Goal: Transaction & Acquisition: Purchase product/service

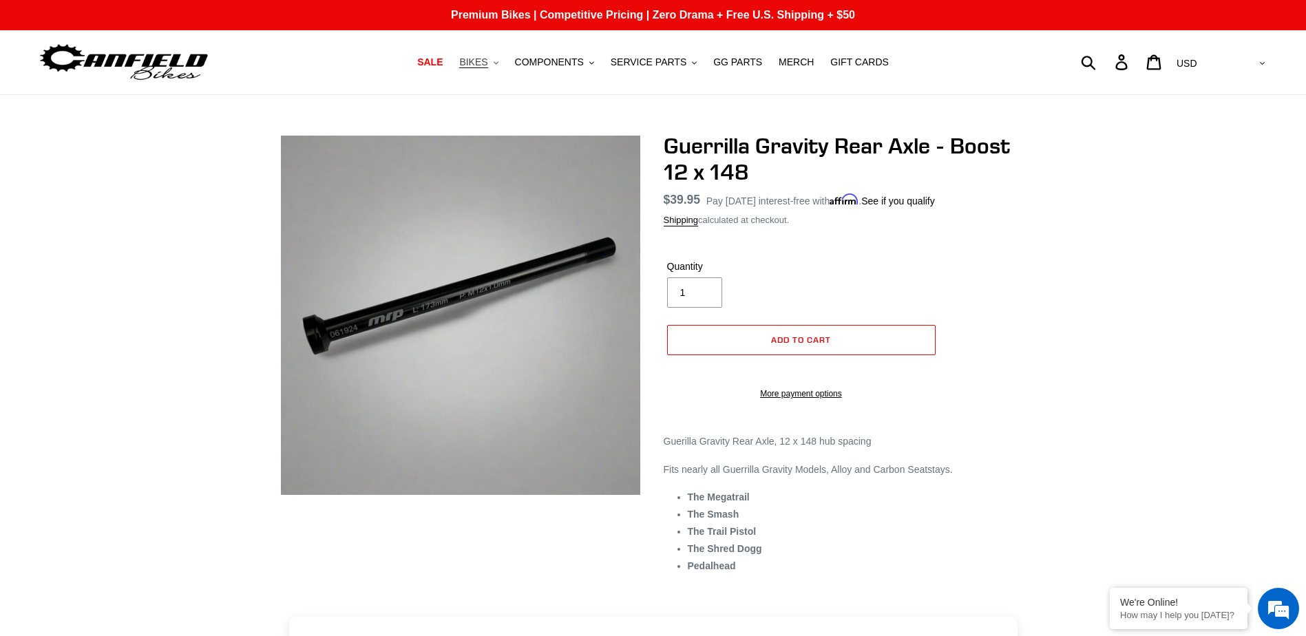
click at [487, 67] on span "BIKES" at bounding box center [473, 62] width 28 height 12
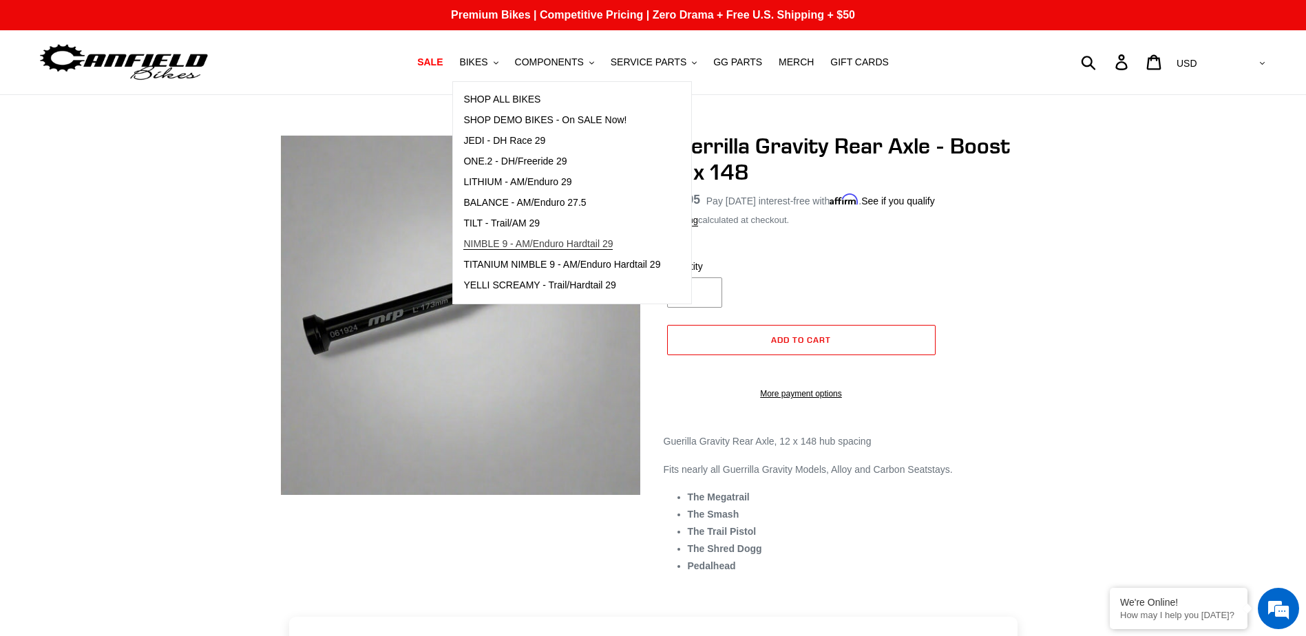
click at [547, 246] on span "NIMBLE 9 - AM/Enduro Hardtail 29" at bounding box center [537, 244] width 149 height 12
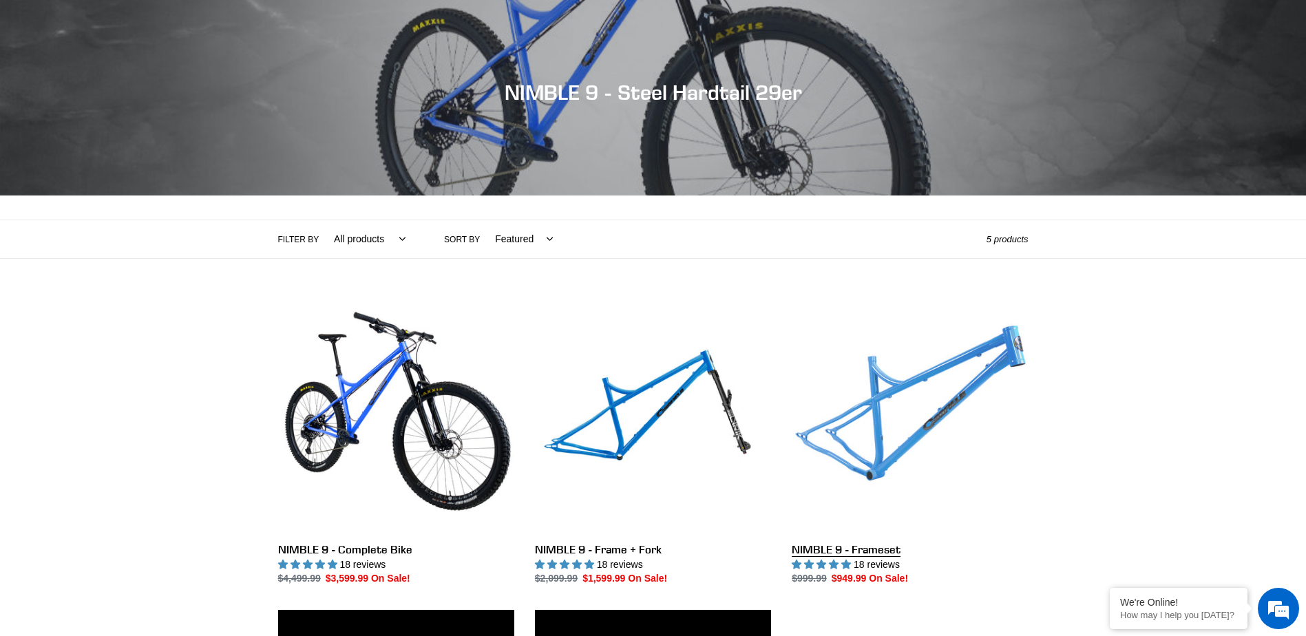
scroll to position [275, 0]
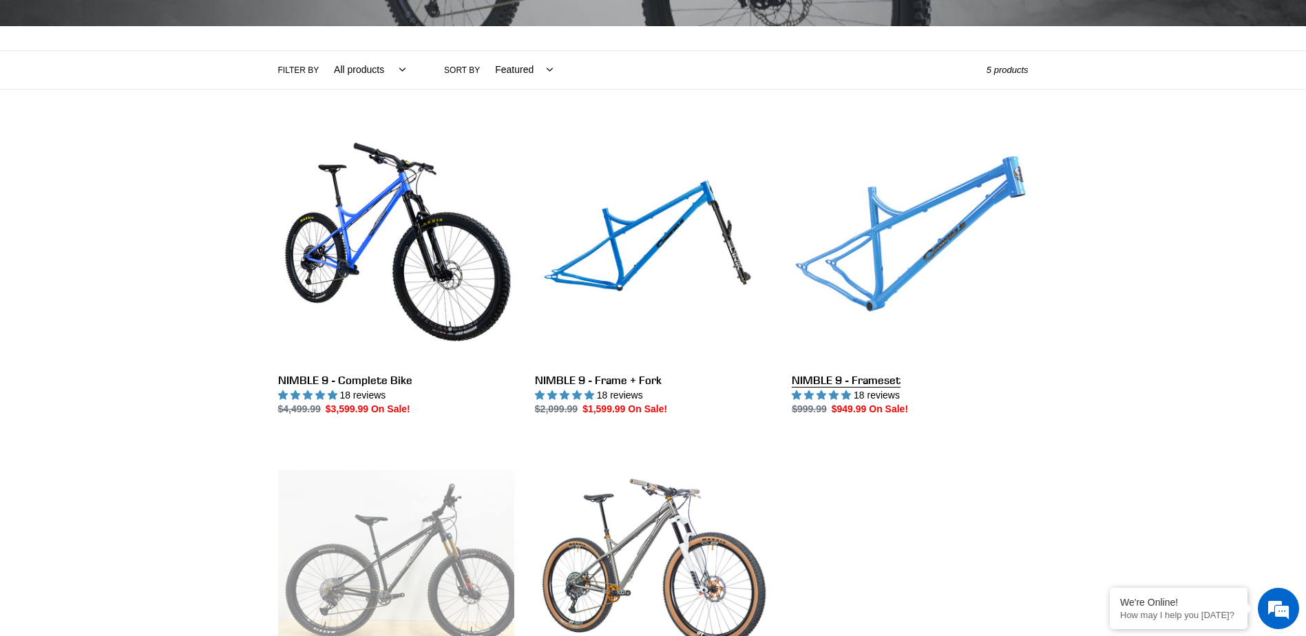
click at [922, 257] on link "NIMBLE 9 - Frameset" at bounding box center [910, 272] width 236 height 290
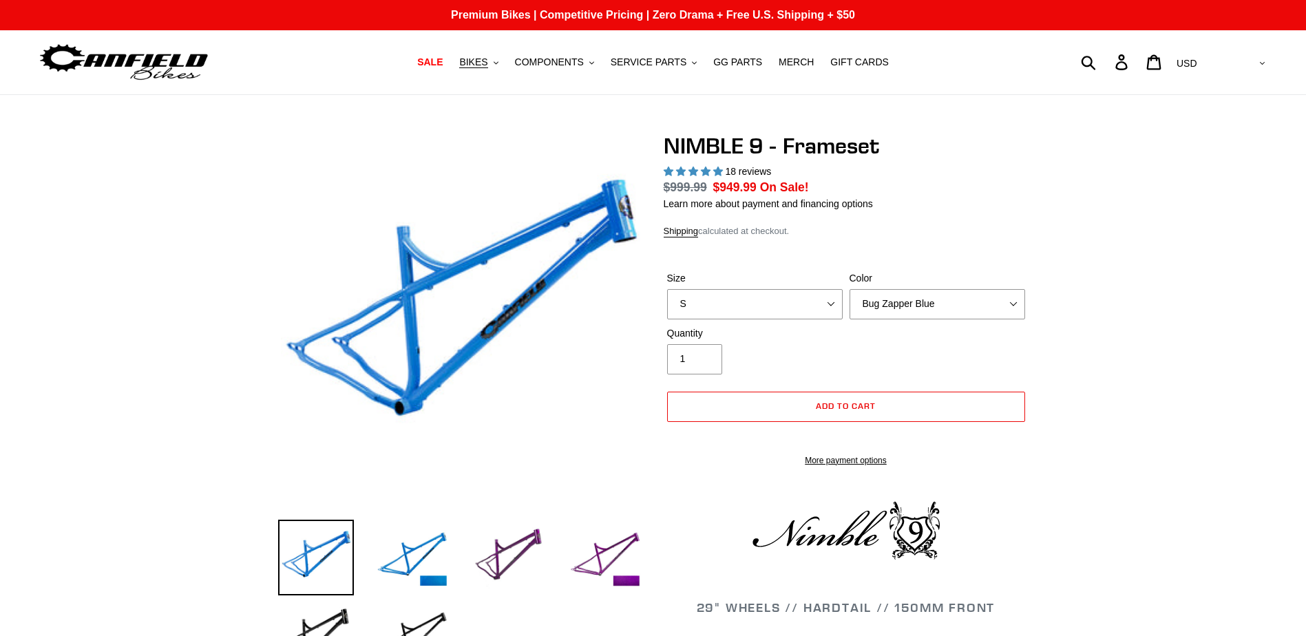
select select "highest-rating"
